Goal: Information Seeking & Learning: Check status

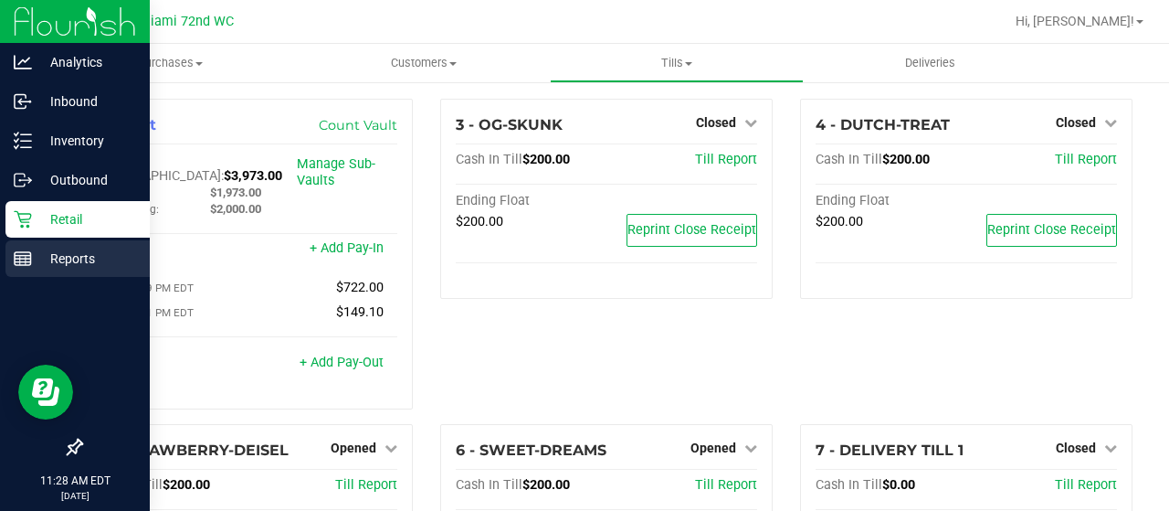
click at [43, 248] on p "Reports" at bounding box center [87, 259] width 110 height 22
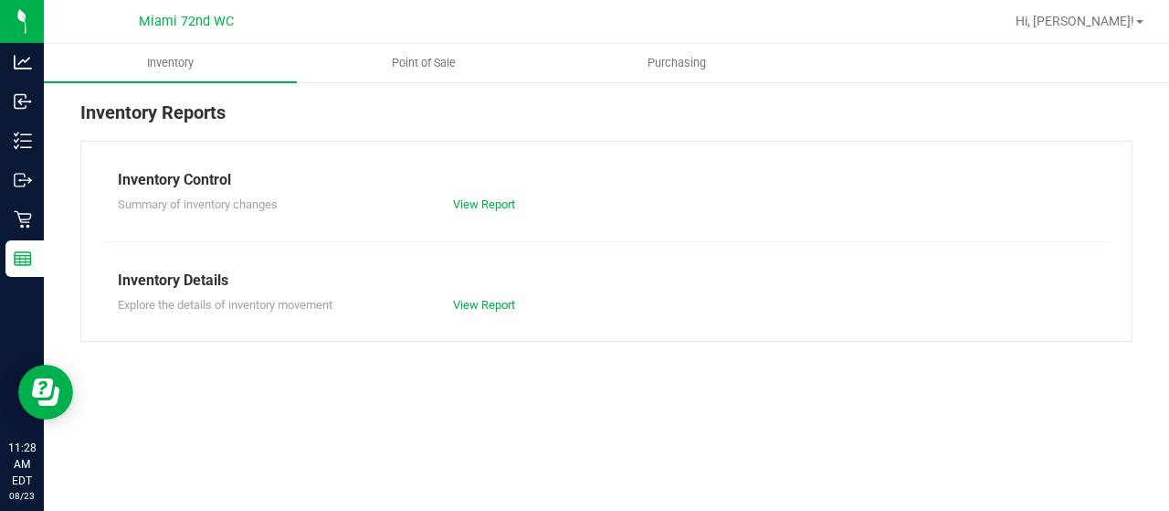
click at [435, 43] on nav "Miami 72nd WC Hi, [PERSON_NAME]!" at bounding box center [607, 22] width 1126 height 44
click at [431, 66] on span "Point of Sale" at bounding box center [423, 63] width 113 height 16
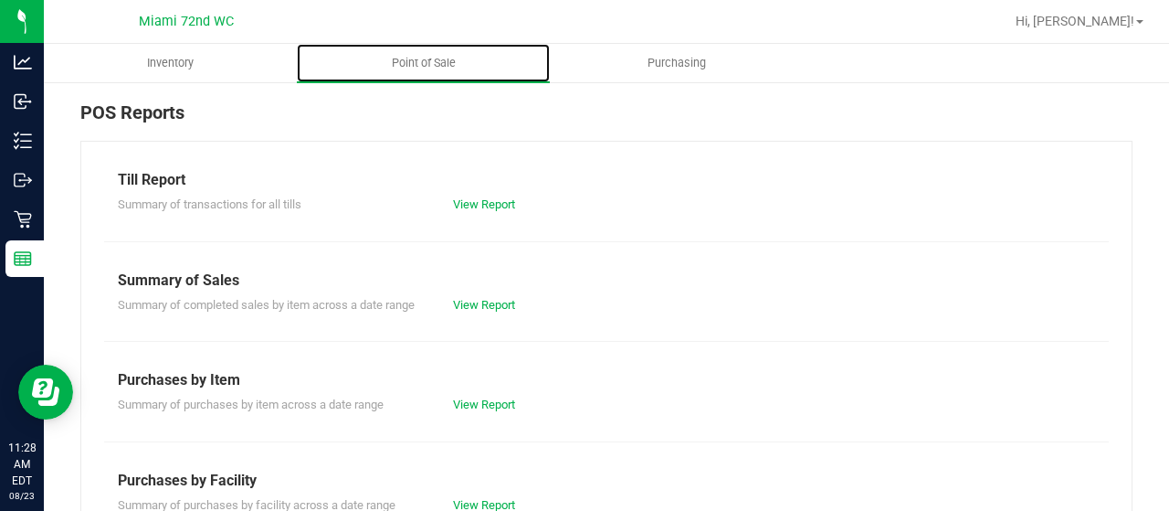
scroll to position [464, 0]
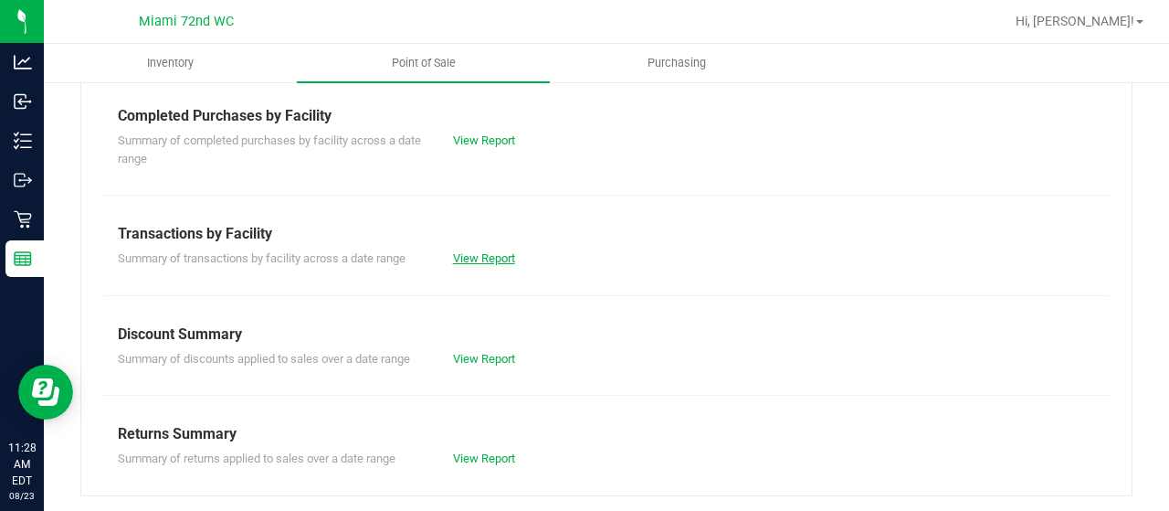
click at [482, 262] on link "View Report" at bounding box center [484, 258] width 62 height 14
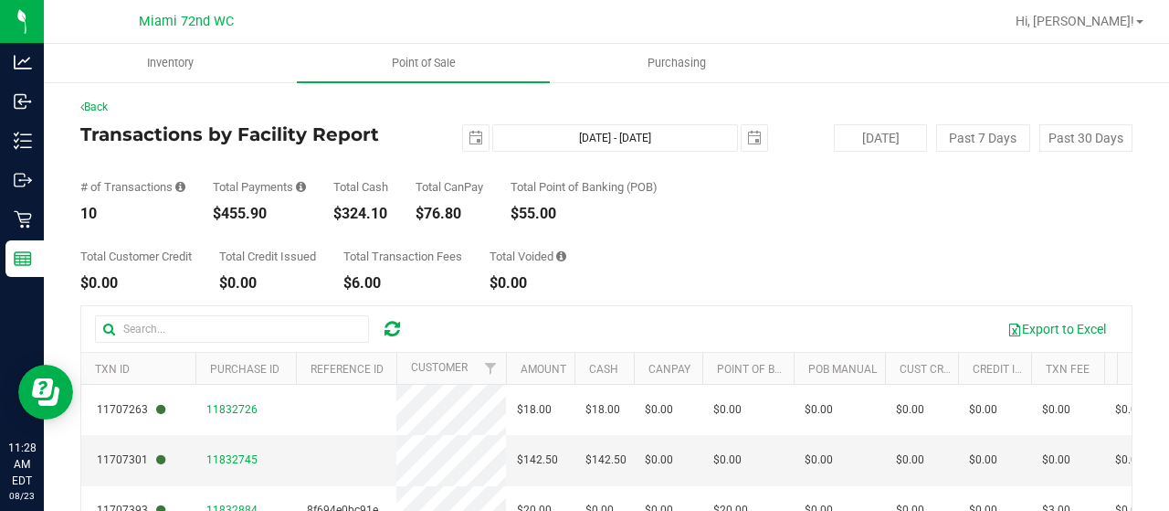
click at [258, 212] on div "$455.90" at bounding box center [259, 213] width 93 height 15
copy div "455.90"
